Goal: Use online tool/utility: Utilize a website feature to perform a specific function

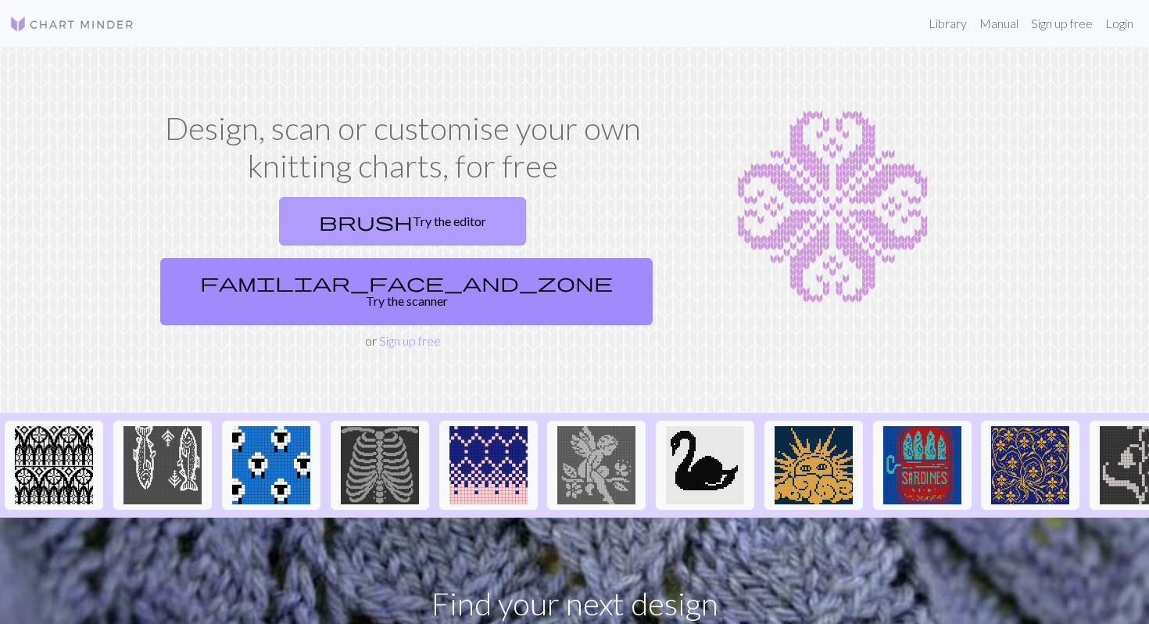
click at [279, 234] on link "brush Try the editor" at bounding box center [402, 221] width 247 height 48
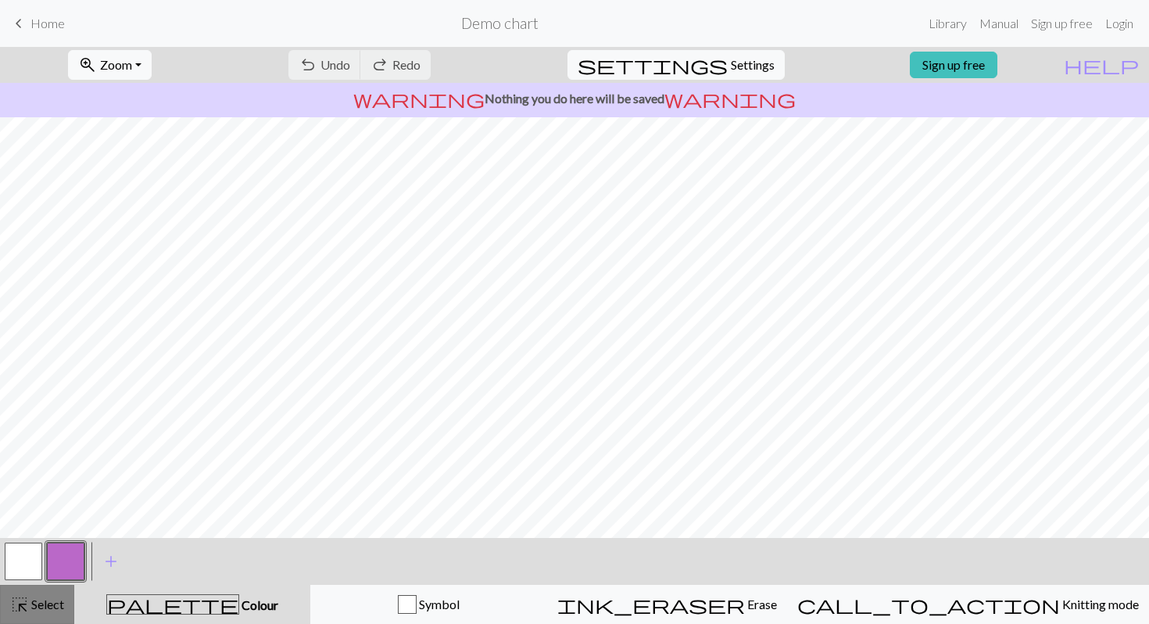
click at [37, 608] on span "Select" at bounding box center [46, 604] width 35 height 15
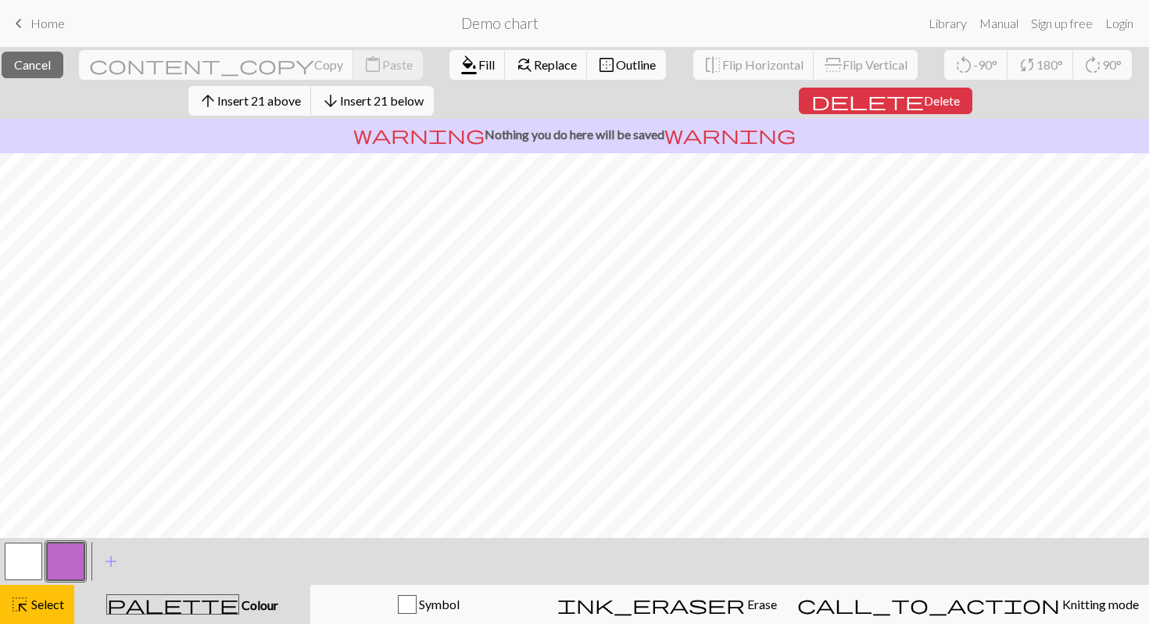
click at [19, 559] on button "button" at bounding box center [24, 562] width 38 height 38
click at [479, 58] on span "Fill" at bounding box center [487, 64] width 16 height 15
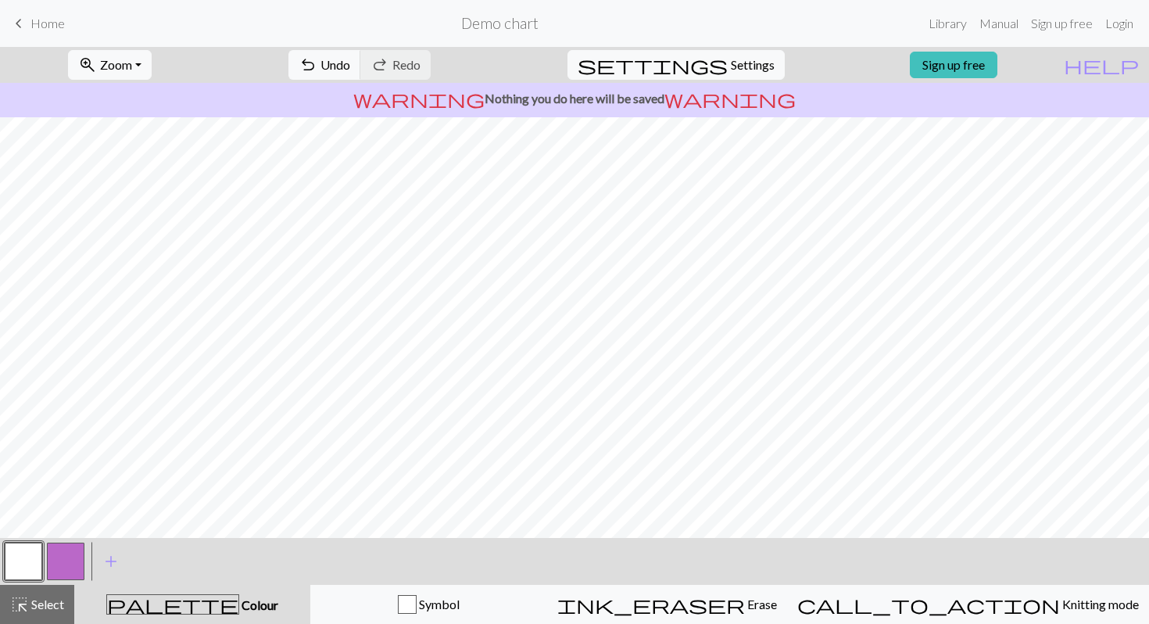
scroll to position [150, 0]
click at [35, 614] on button "highlight_alt Select Select" at bounding box center [37, 604] width 74 height 39
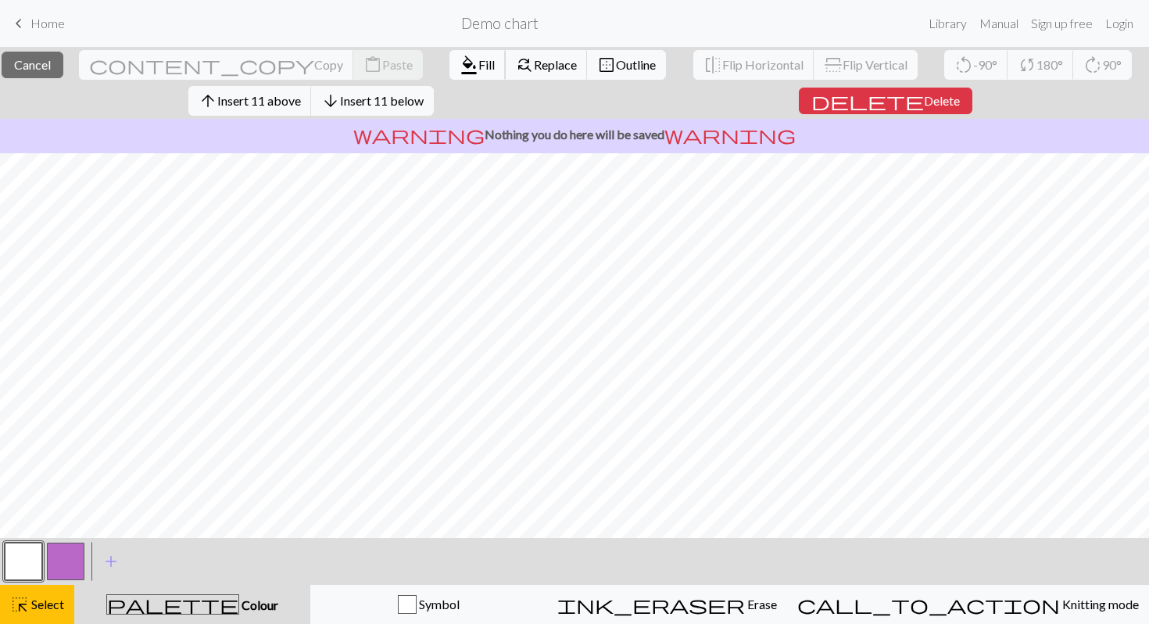
click at [460, 59] on span "format_color_fill" at bounding box center [469, 65] width 19 height 22
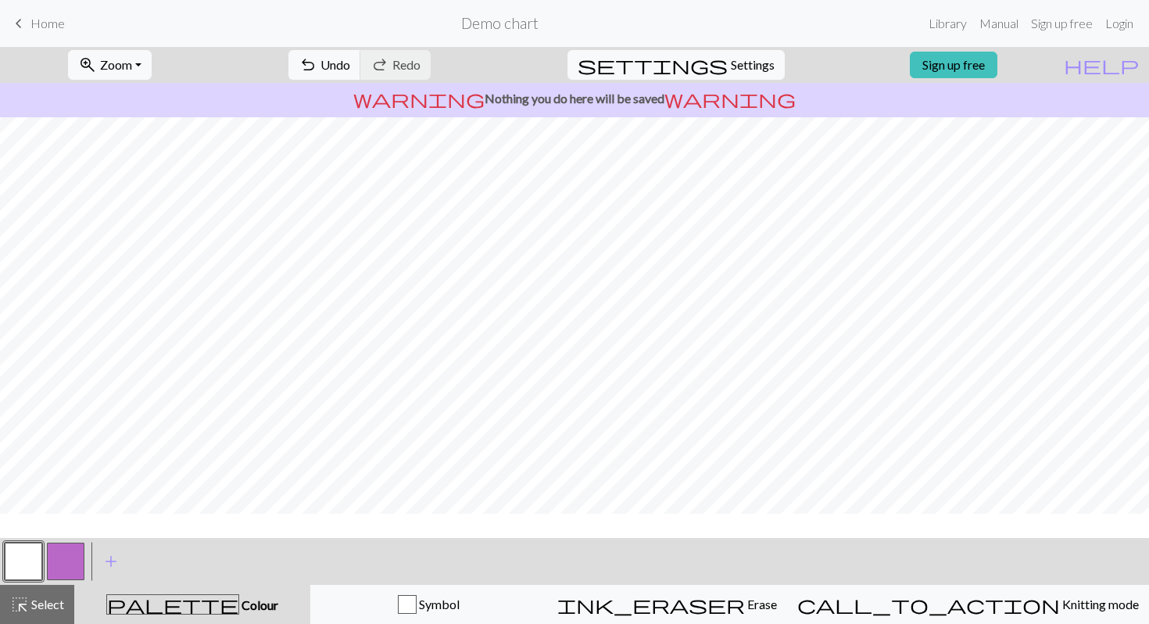
scroll to position [0, 0]
click at [57, 561] on button "button" at bounding box center [66, 562] width 38 height 38
click at [350, 64] on span "Undo" at bounding box center [336, 64] width 30 height 15
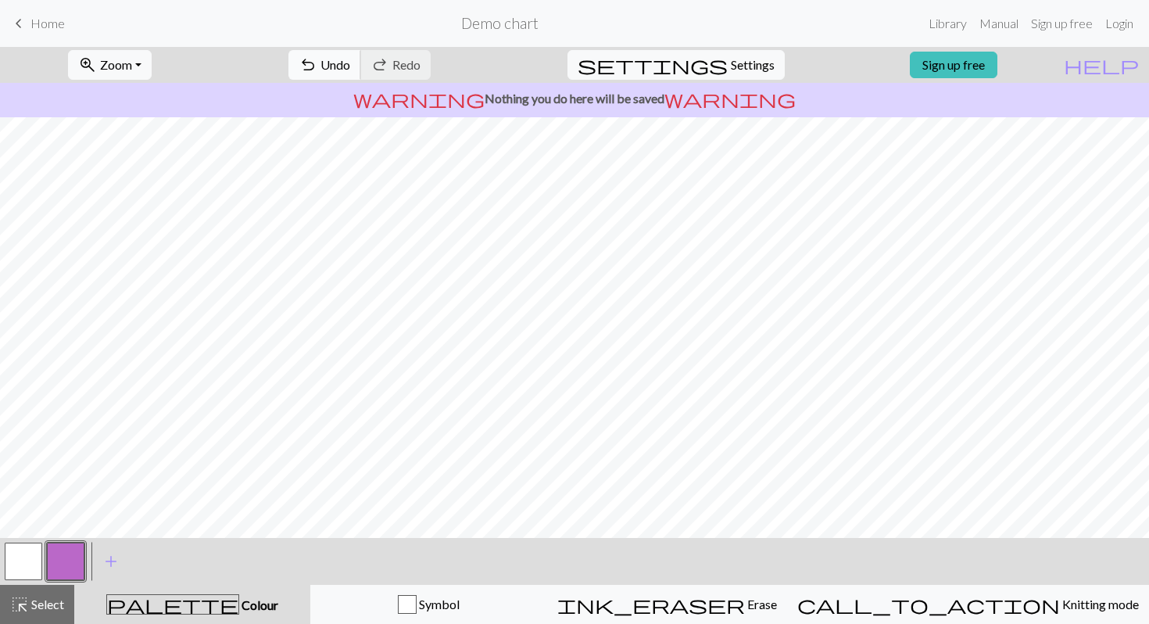
click at [350, 60] on span "Undo" at bounding box center [336, 64] width 30 height 15
click at [317, 56] on span "undo" at bounding box center [308, 65] width 19 height 22
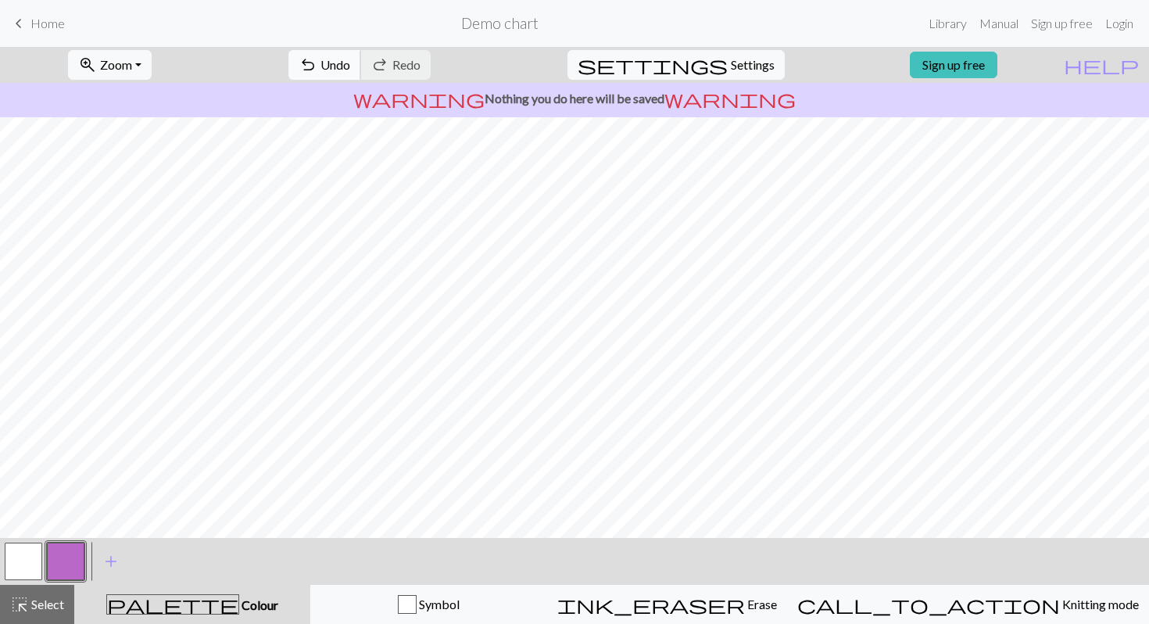
click at [361, 59] on button "undo Undo Undo" at bounding box center [325, 65] width 73 height 30
click at [111, 554] on span "add" at bounding box center [111, 561] width 19 height 22
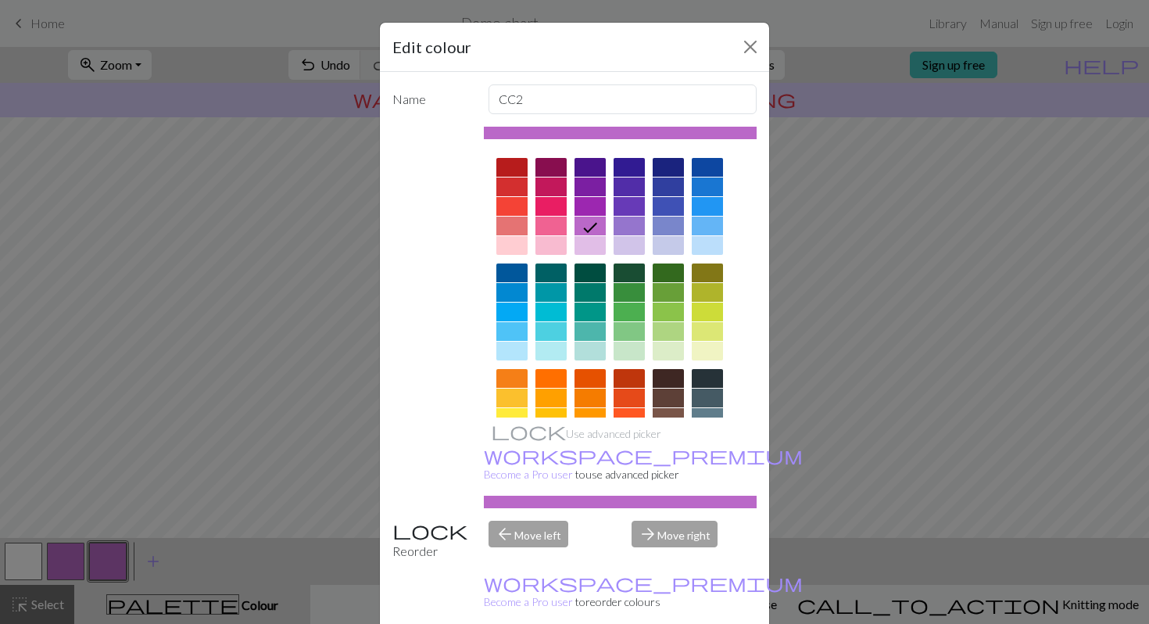
scroll to position [172, 0]
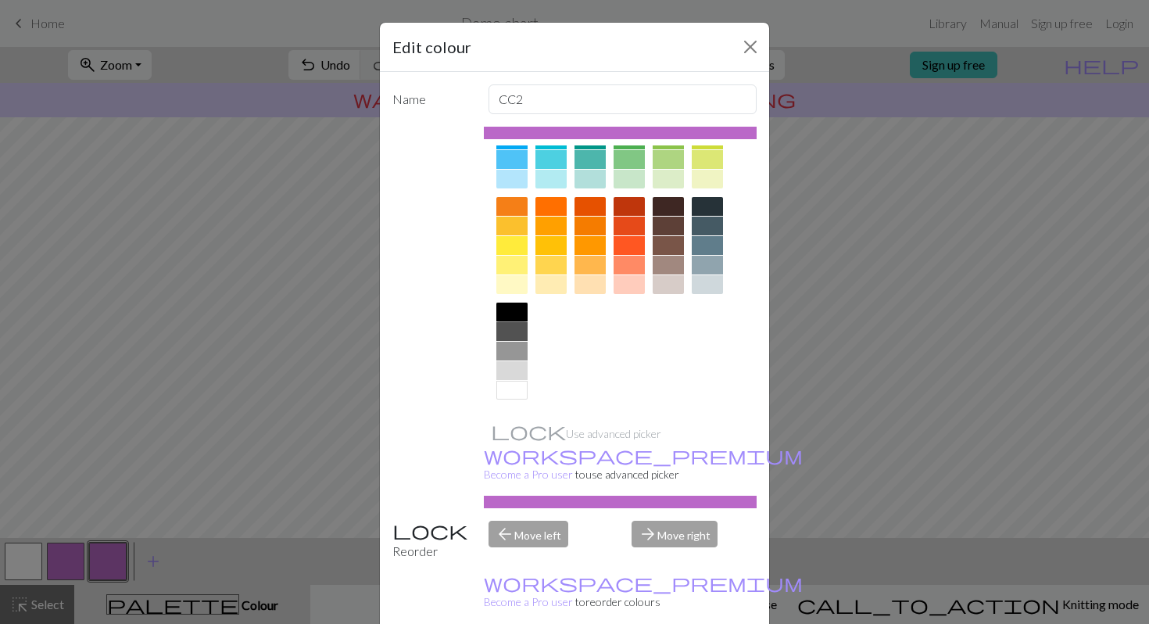
click at [520, 315] on div at bounding box center [512, 312] width 31 height 19
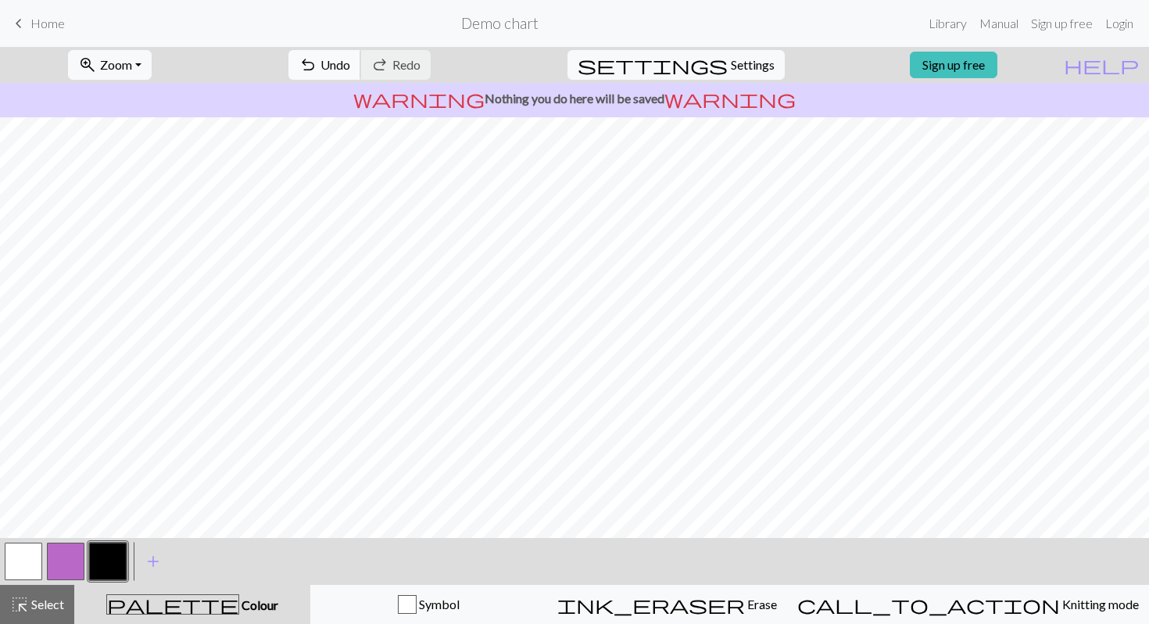
click at [350, 66] on span "Undo" at bounding box center [336, 64] width 30 height 15
click at [24, 561] on button "button" at bounding box center [24, 562] width 38 height 38
click at [105, 558] on button "button" at bounding box center [108, 562] width 38 height 38
click at [27, 561] on button "button" at bounding box center [24, 562] width 38 height 38
click at [45, 611] on span "Select" at bounding box center [46, 604] width 35 height 15
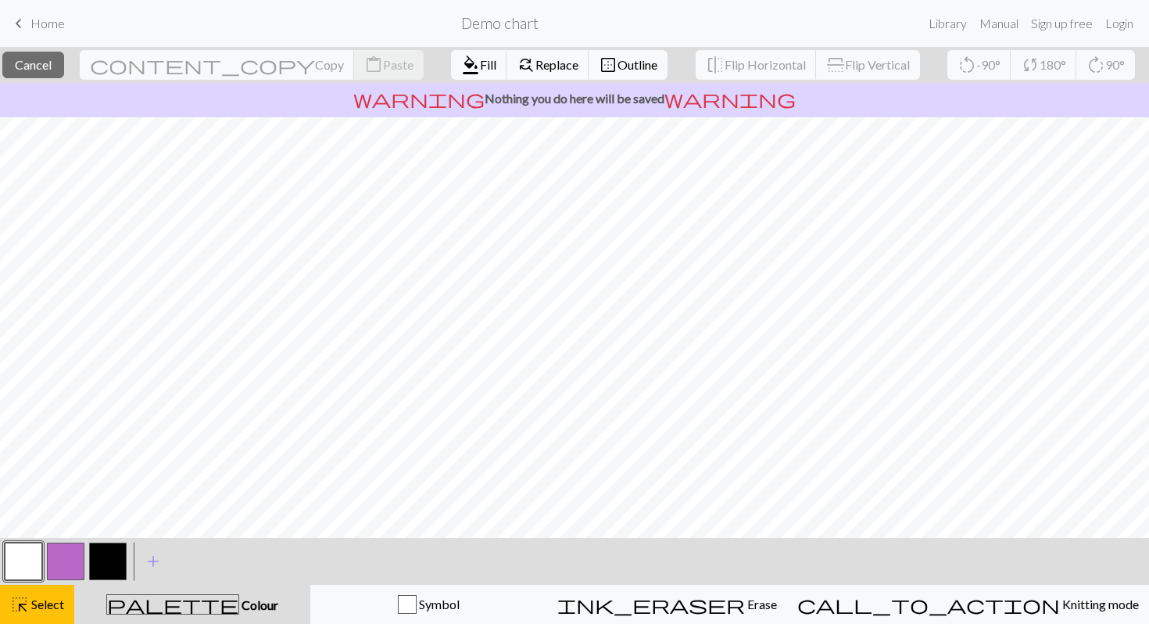
click at [27, 557] on button "button" at bounding box center [24, 562] width 38 height 38
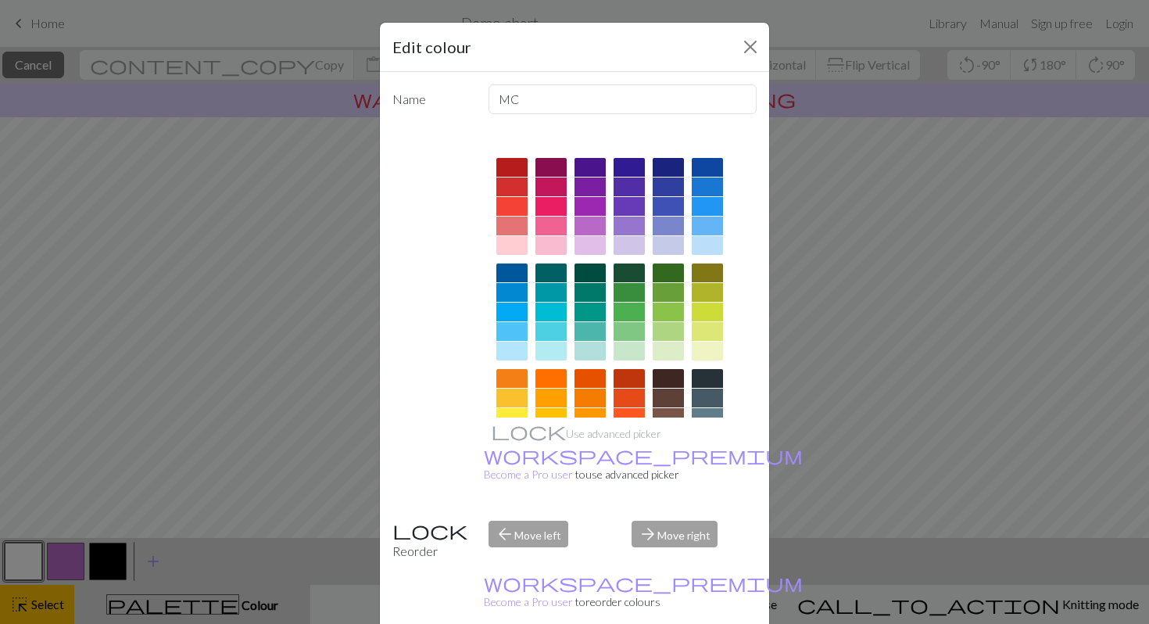
click at [737, 51] on div "Edit colour" at bounding box center [574, 47] width 389 height 49
click at [748, 46] on button "Close" at bounding box center [750, 46] width 25 height 25
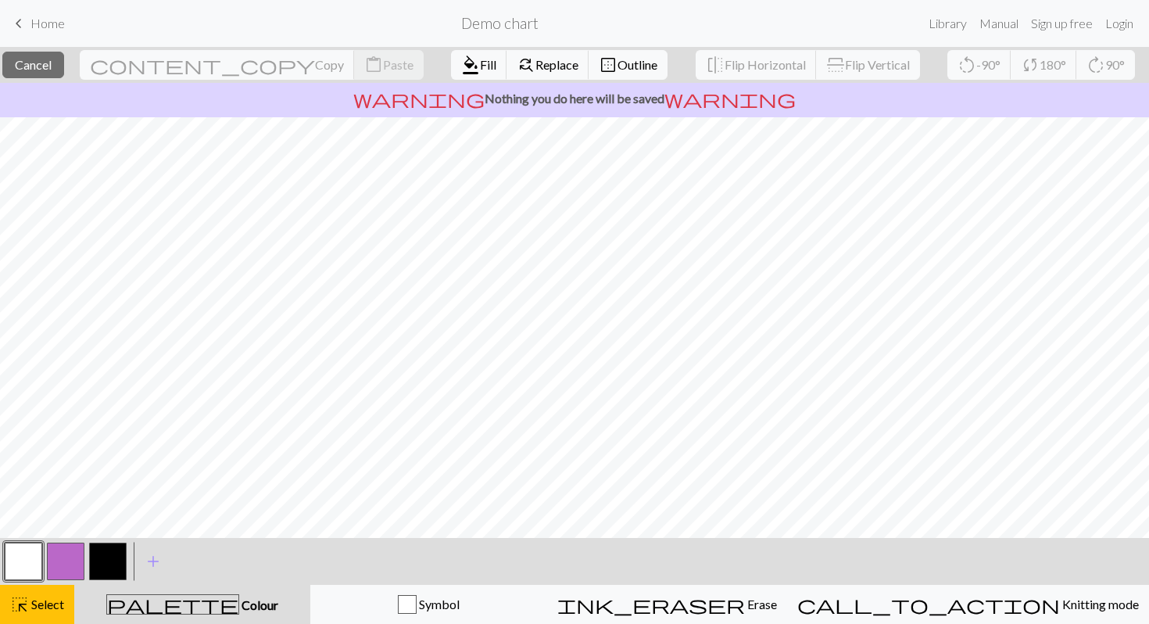
click at [271, 607] on div "palette Colour Colour" at bounding box center [192, 604] width 217 height 20
click at [239, 602] on span "Colour" at bounding box center [258, 604] width 39 height 15
click at [40, 612] on div "highlight_alt Select Select" at bounding box center [37, 604] width 54 height 19
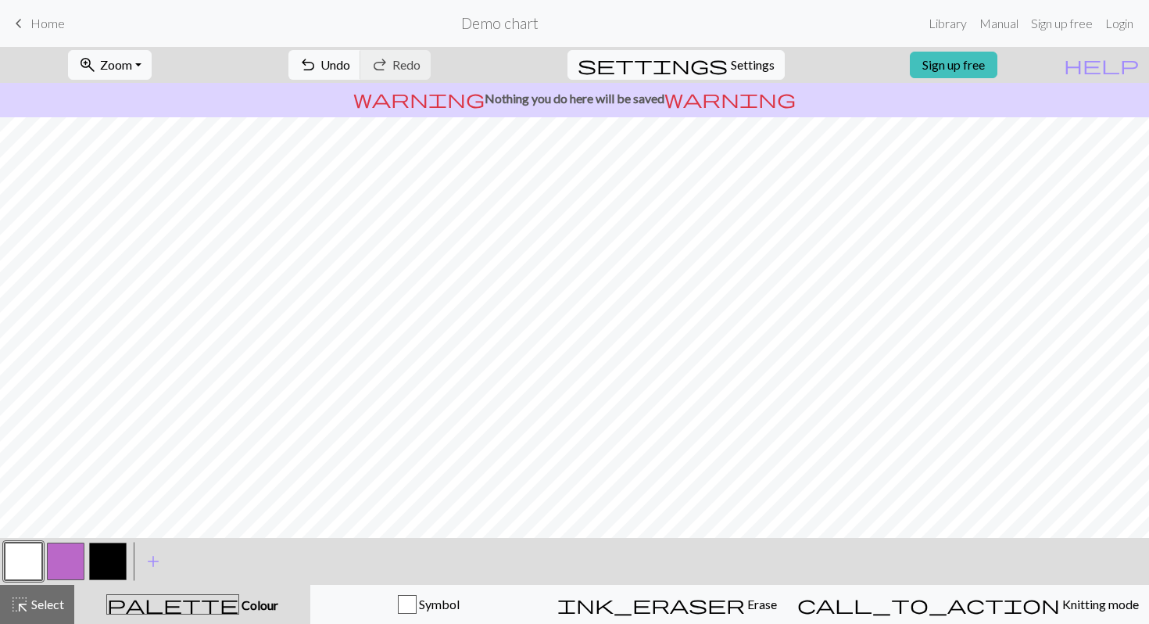
click at [24, 564] on button "button" at bounding box center [24, 562] width 38 height 38
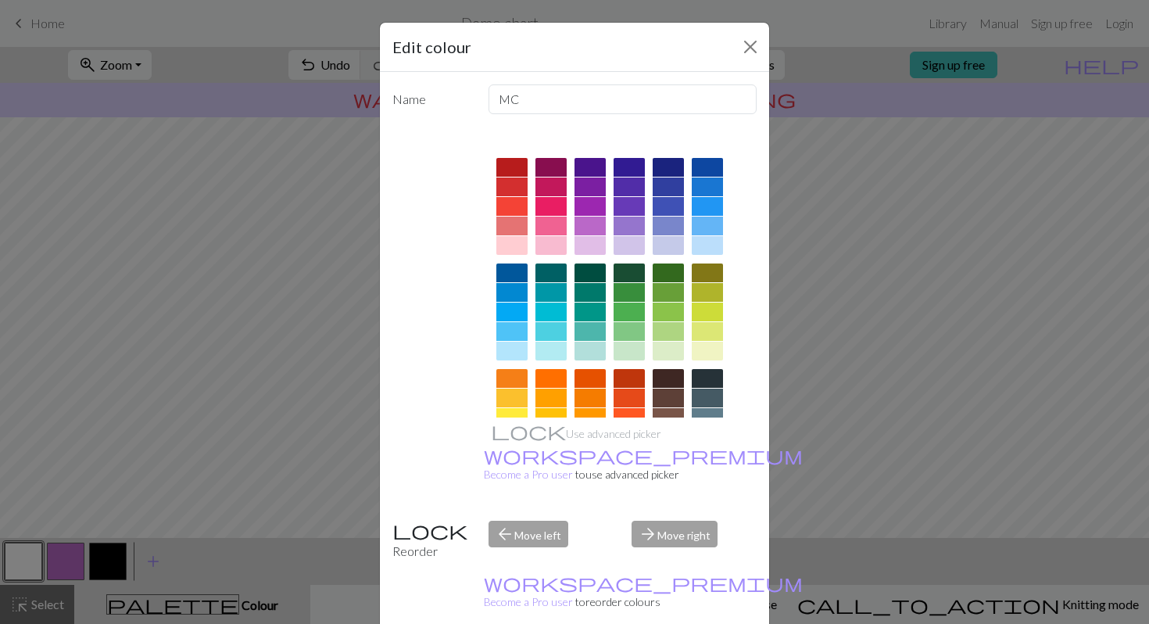
click at [231, 378] on div "Edit colour Name MC Use advanced picker workspace_premium Become a Pro user to …" at bounding box center [574, 312] width 1149 height 624
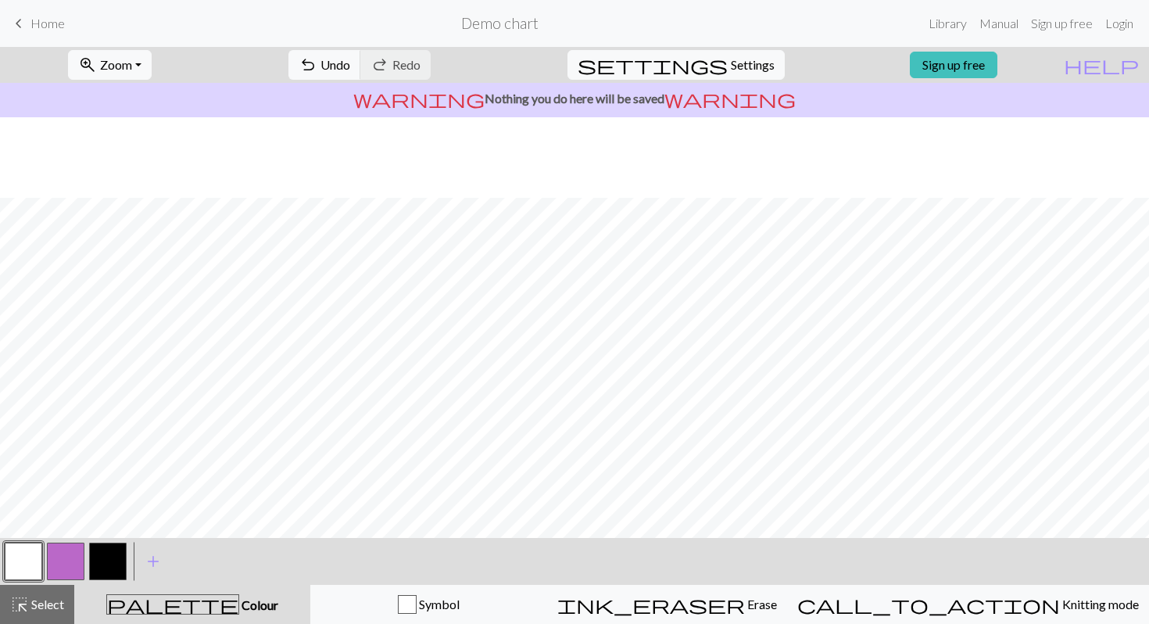
scroll to position [0, 0]
click at [28, 614] on span "highlight_alt" at bounding box center [19, 604] width 19 height 22
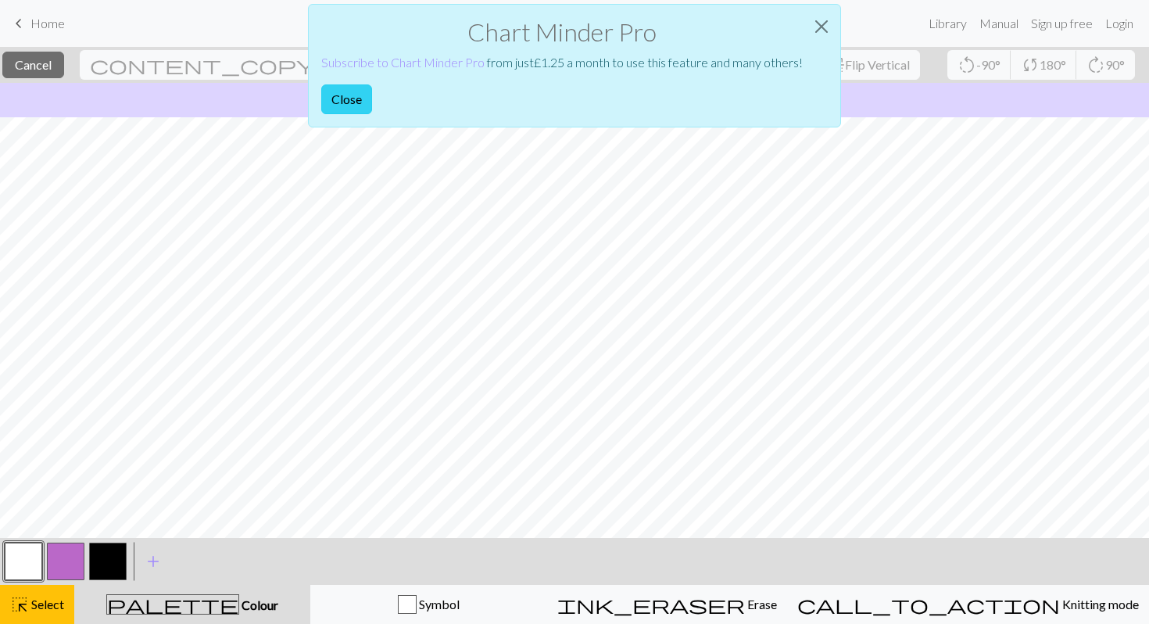
click at [353, 103] on button "Close" at bounding box center [346, 99] width 51 height 30
click at [818, 27] on button "Close" at bounding box center [822, 27] width 38 height 44
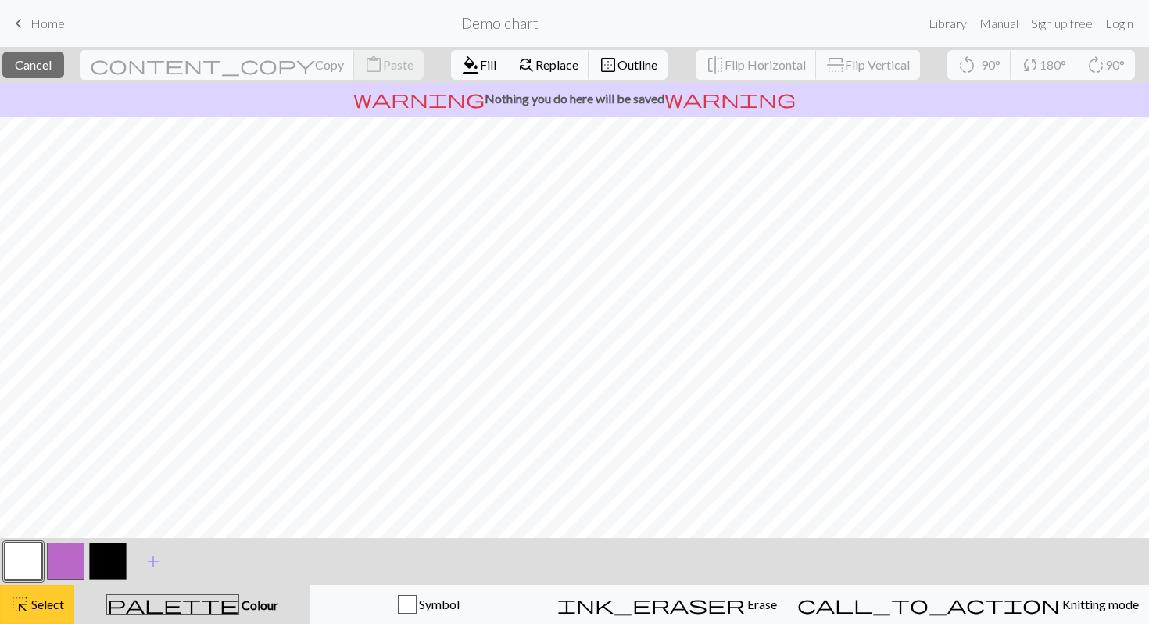
click at [0, 611] on button "highlight_alt Select Select" at bounding box center [37, 604] width 74 height 39
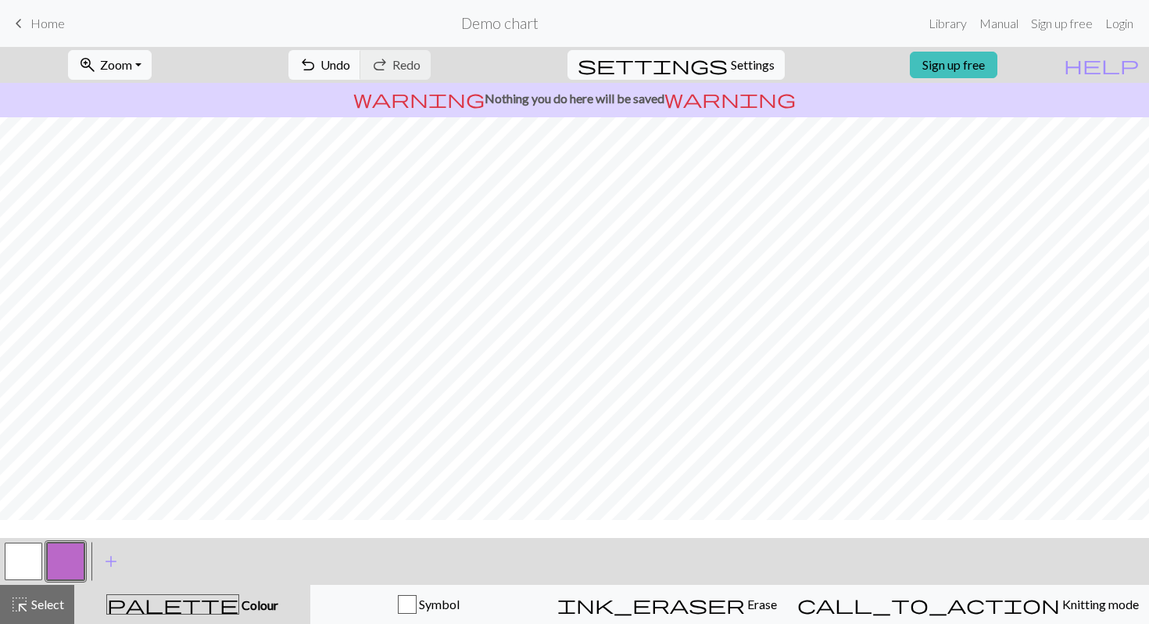
scroll to position [150, 0]
click at [44, 616] on button "highlight_alt Select Select" at bounding box center [37, 604] width 74 height 39
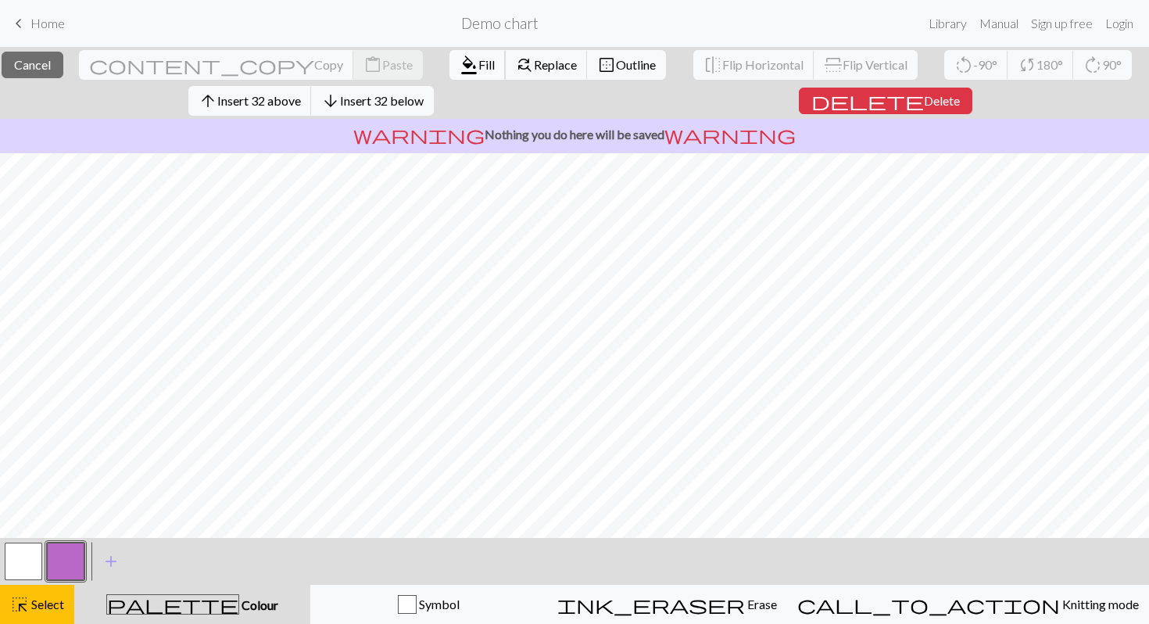
click at [460, 61] on span "format_color_fill" at bounding box center [469, 65] width 19 height 22
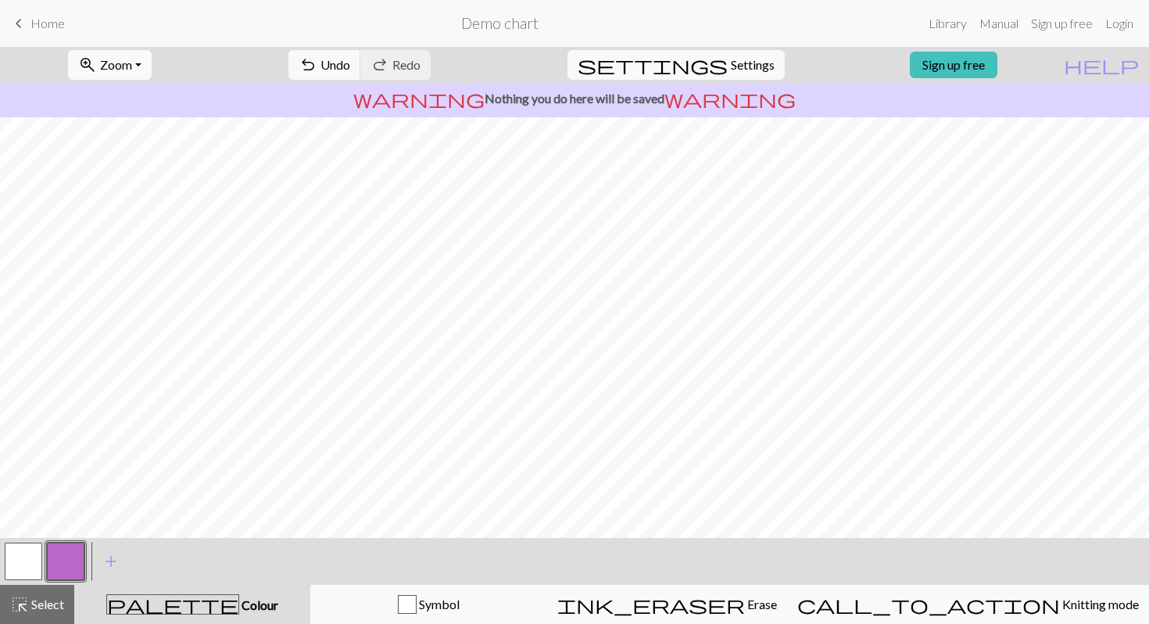
click at [27, 559] on button "button" at bounding box center [24, 562] width 38 height 38
click at [47, 609] on span "Select" at bounding box center [46, 604] width 35 height 15
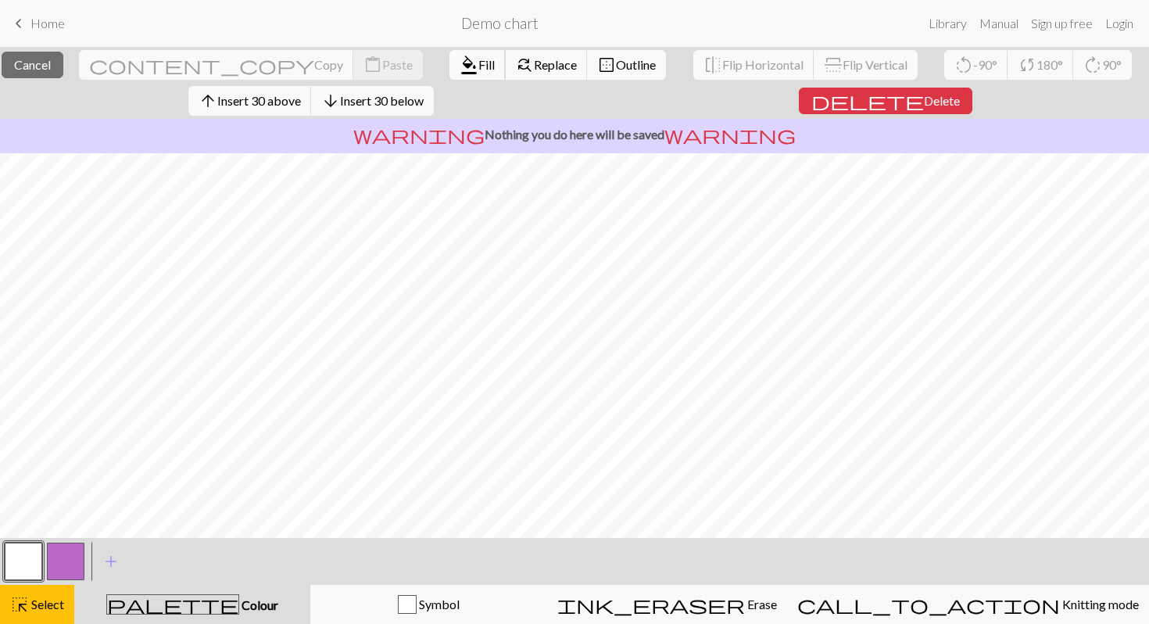
click at [460, 56] on span "format_color_fill" at bounding box center [469, 65] width 19 height 22
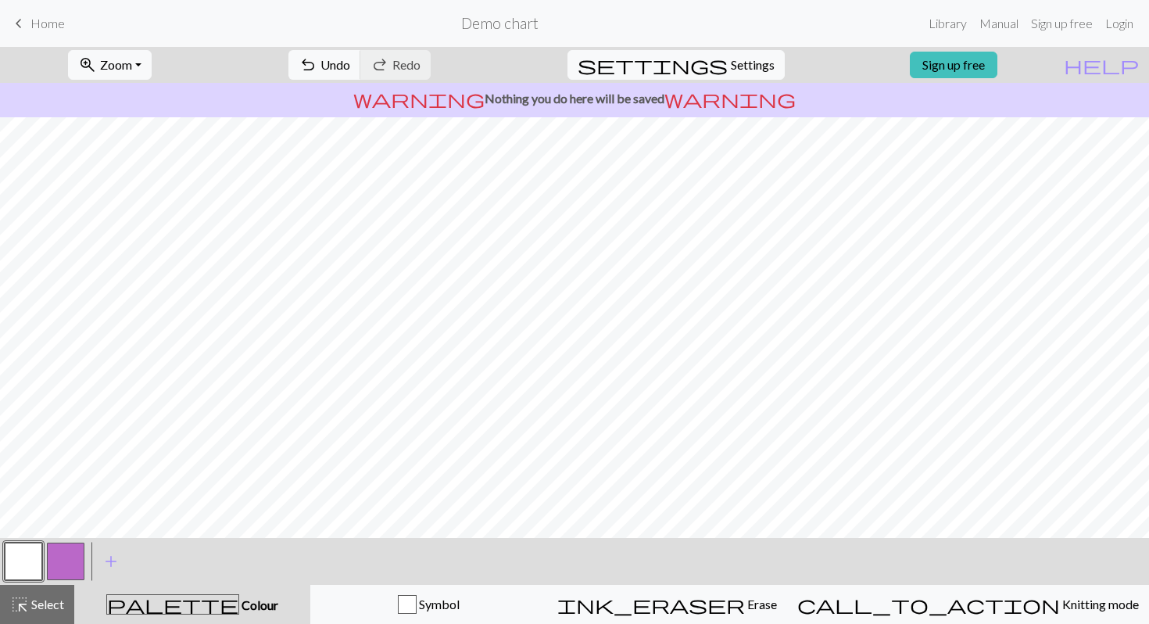
scroll to position [0, 0]
